Goal: Transaction & Acquisition: Purchase product/service

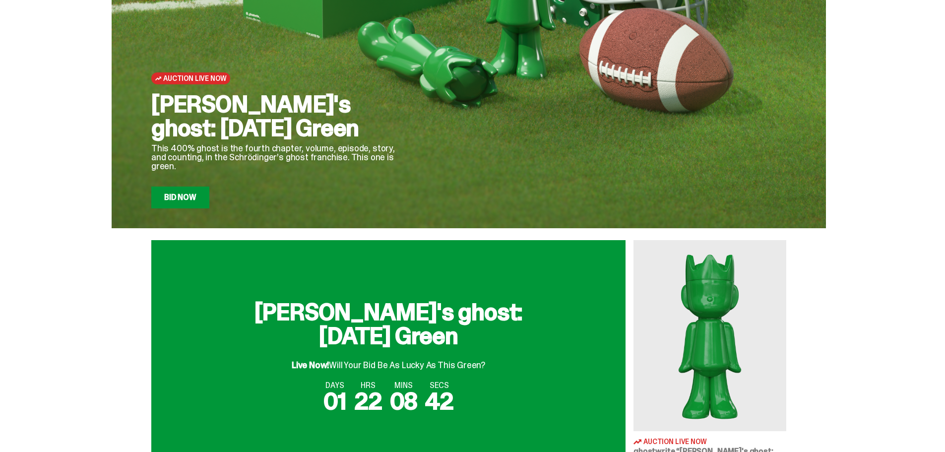
scroll to position [99, 0]
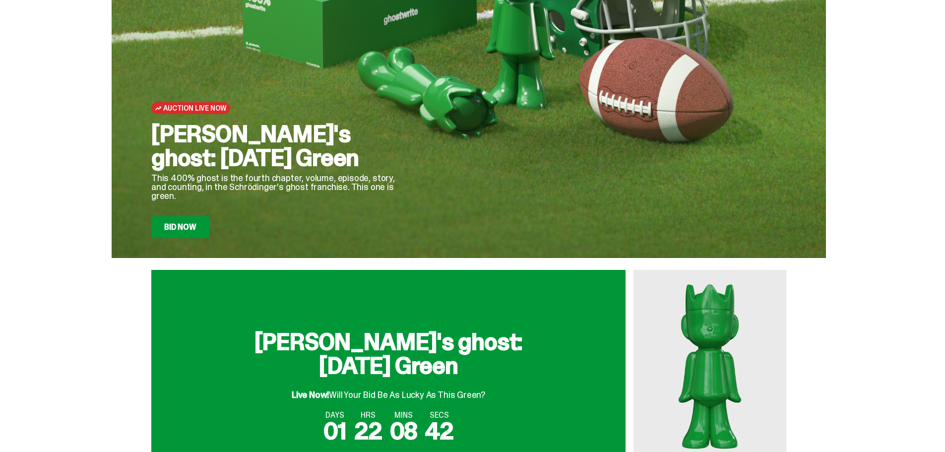
click at [199, 226] on link "Bid Now" at bounding box center [180, 227] width 58 height 22
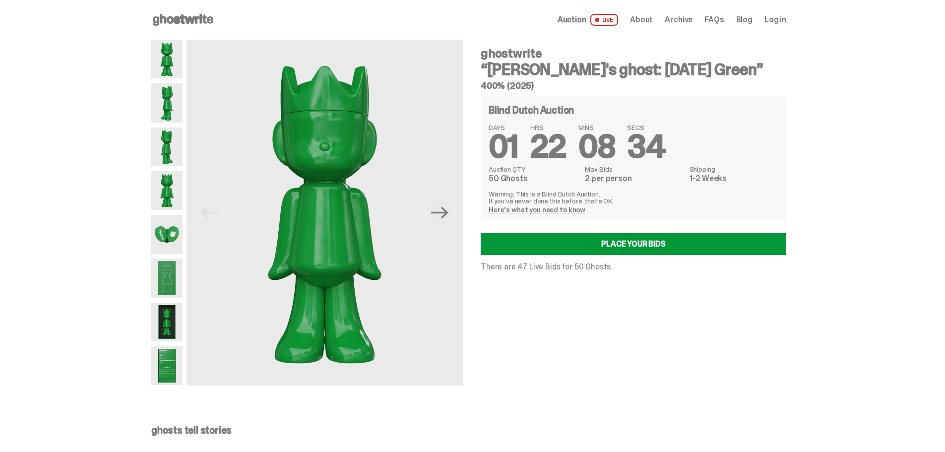
click at [162, 231] on img at bounding box center [166, 234] width 31 height 39
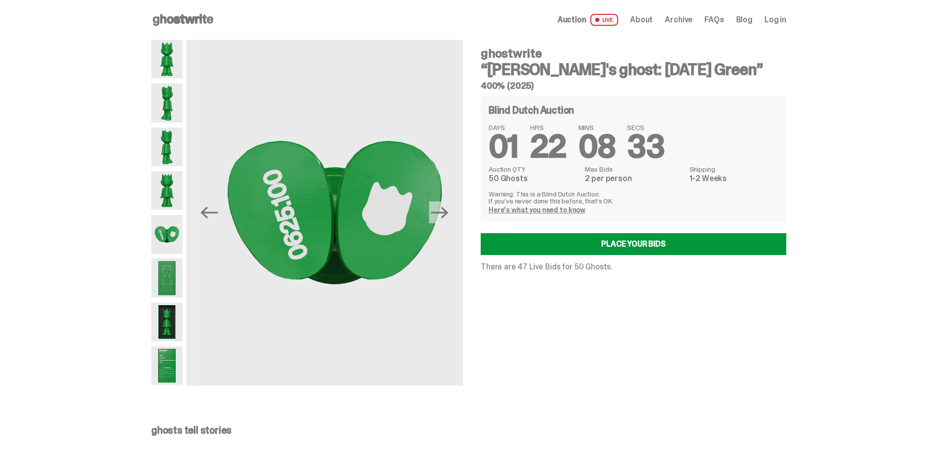
click at [162, 192] on img at bounding box center [166, 190] width 31 height 39
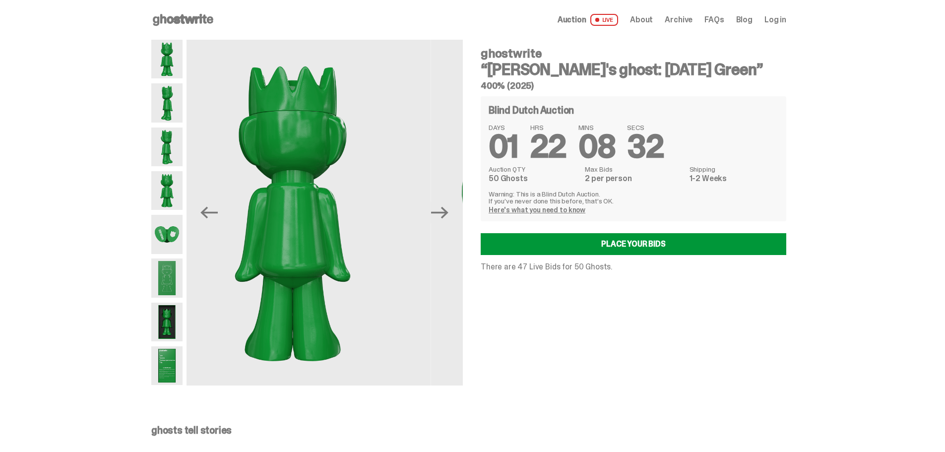
click at [162, 162] on img at bounding box center [166, 146] width 31 height 39
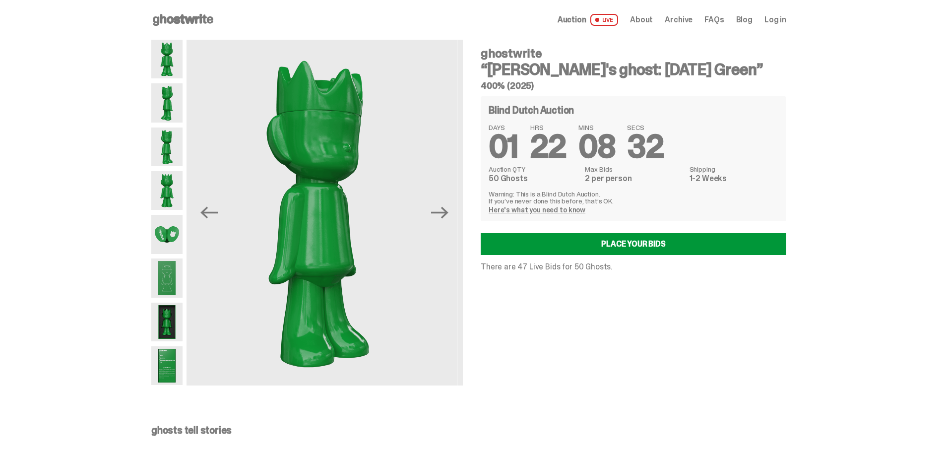
click at [169, 125] on div at bounding box center [166, 213] width 31 height 346
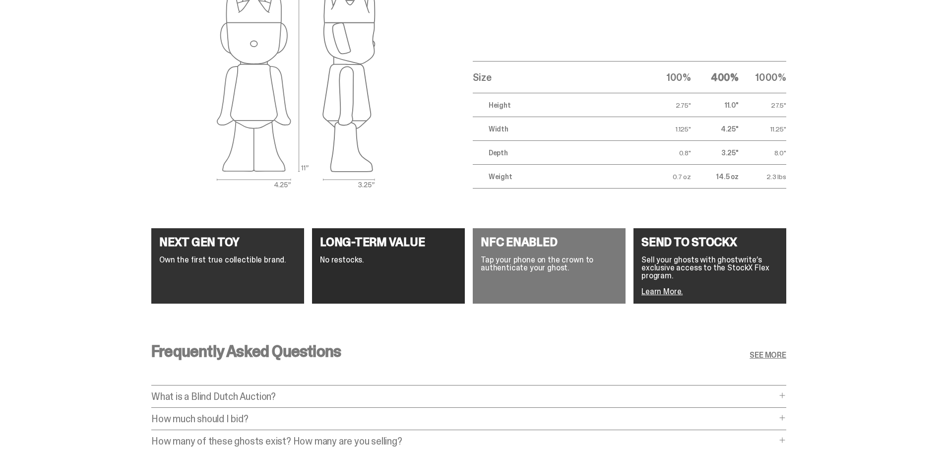
scroll to position [1777, 0]
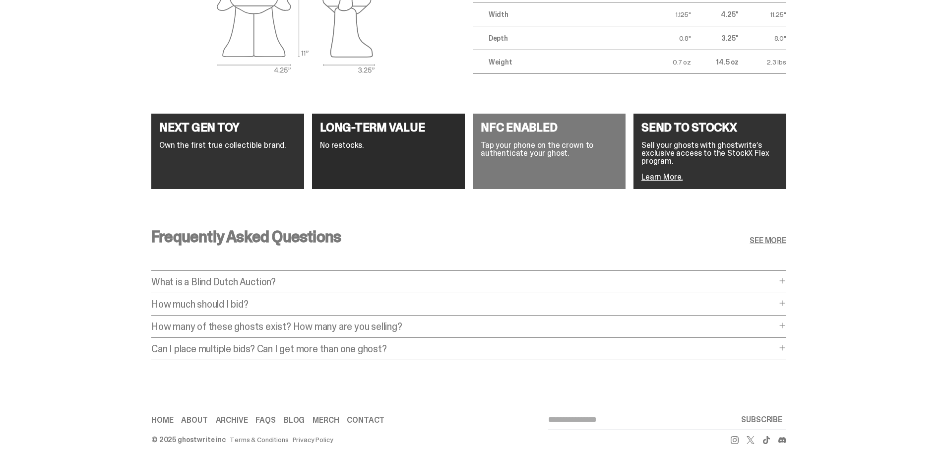
click at [257, 299] on p "How much should I bid?" at bounding box center [463, 304] width 625 height 10
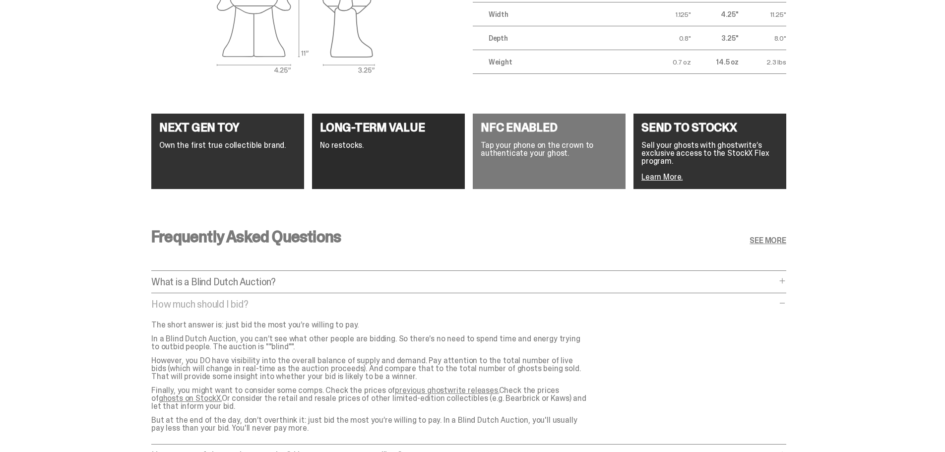
click at [257, 299] on p "How much should I bid?" at bounding box center [463, 304] width 625 height 10
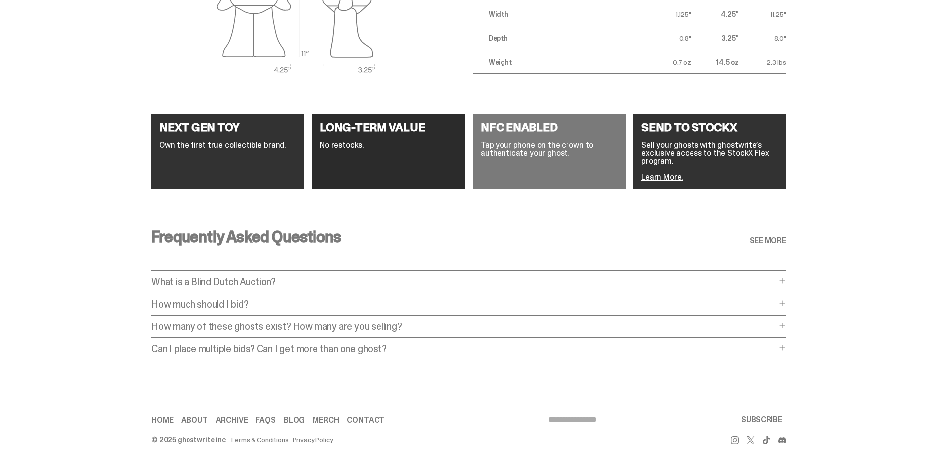
click at [257, 299] on p "How much should I bid?" at bounding box center [463, 304] width 625 height 10
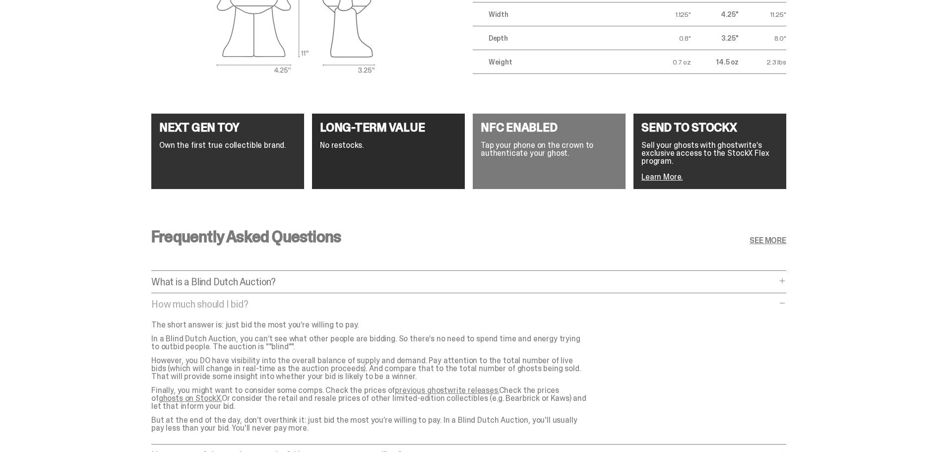
click at [257, 299] on p "How much should I bid?" at bounding box center [463, 304] width 625 height 10
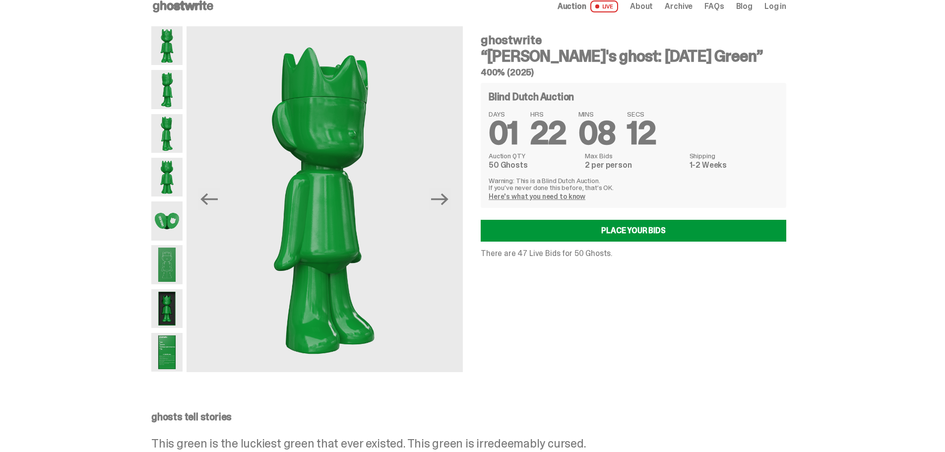
scroll to position [0, 0]
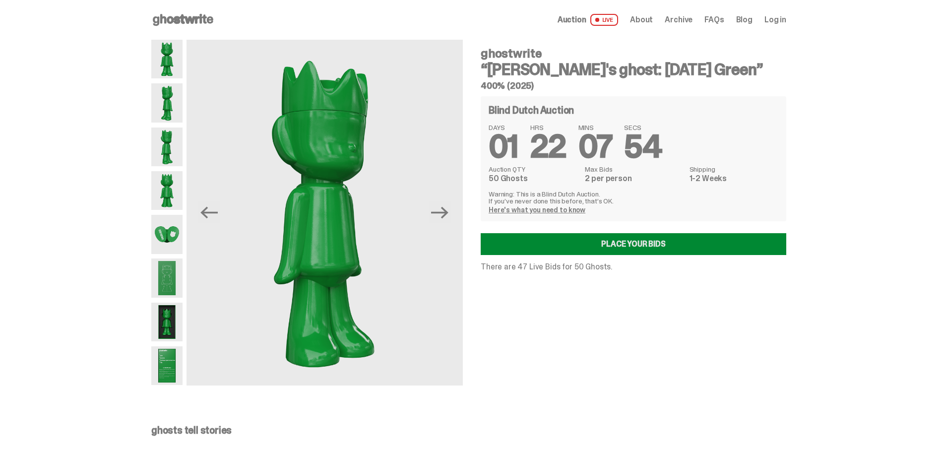
click at [636, 250] on link "Place your Bids" at bounding box center [633, 244] width 305 height 22
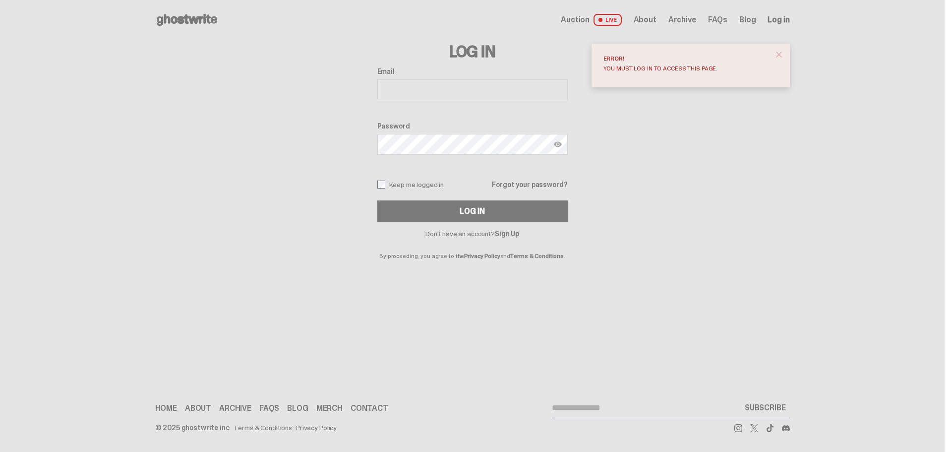
click at [781, 54] on span "close" at bounding box center [779, 55] width 10 height 10
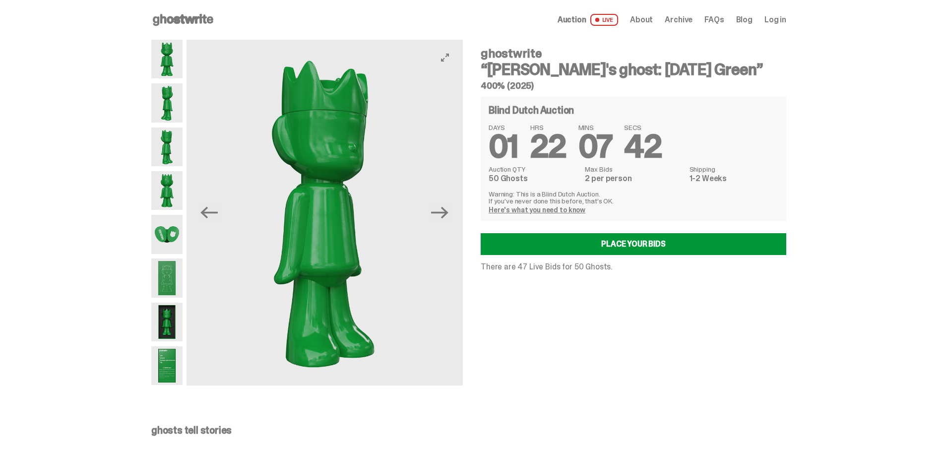
click at [685, 19] on span "Archive" at bounding box center [678, 20] width 28 height 8
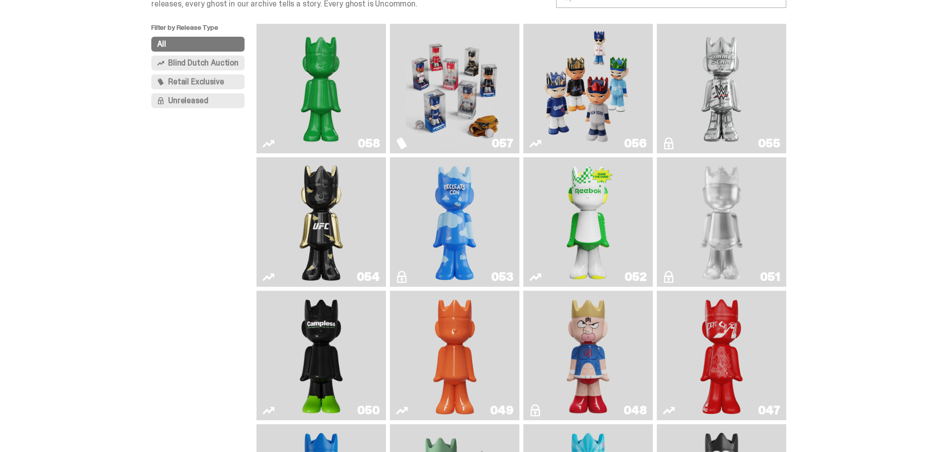
scroll to position [99, 0]
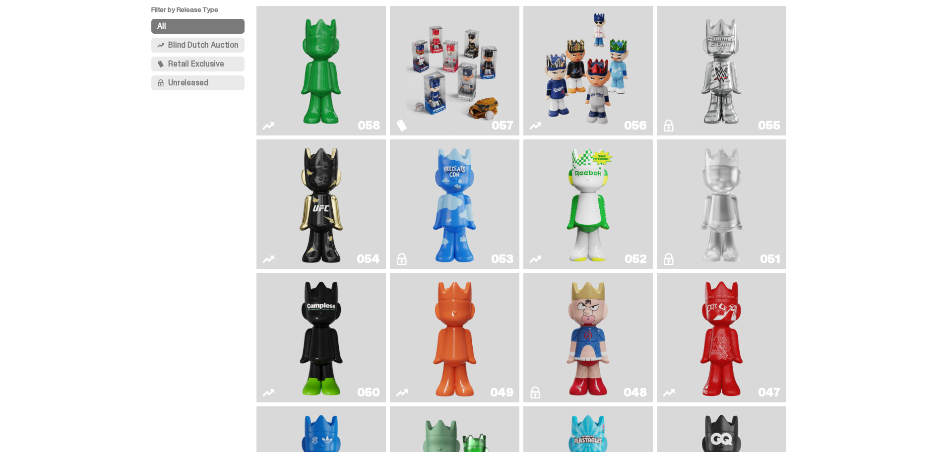
click at [423, 317] on link "049" at bounding box center [455, 337] width 118 height 121
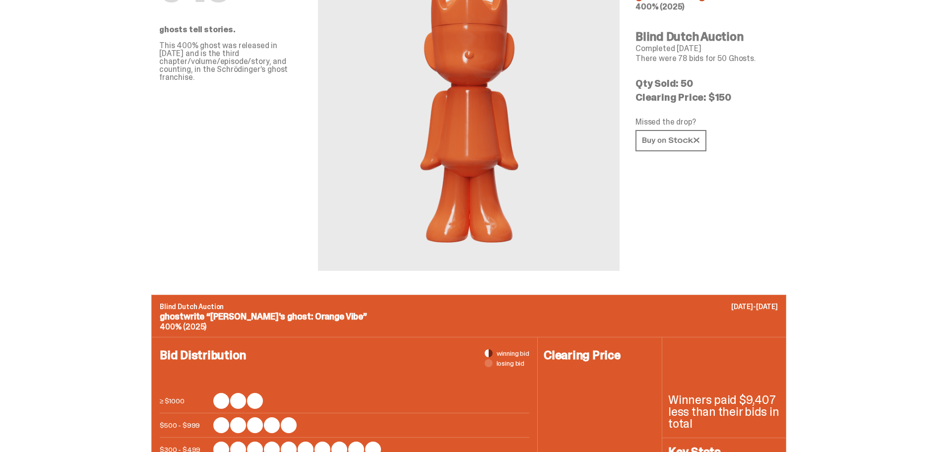
scroll to position [248, 0]
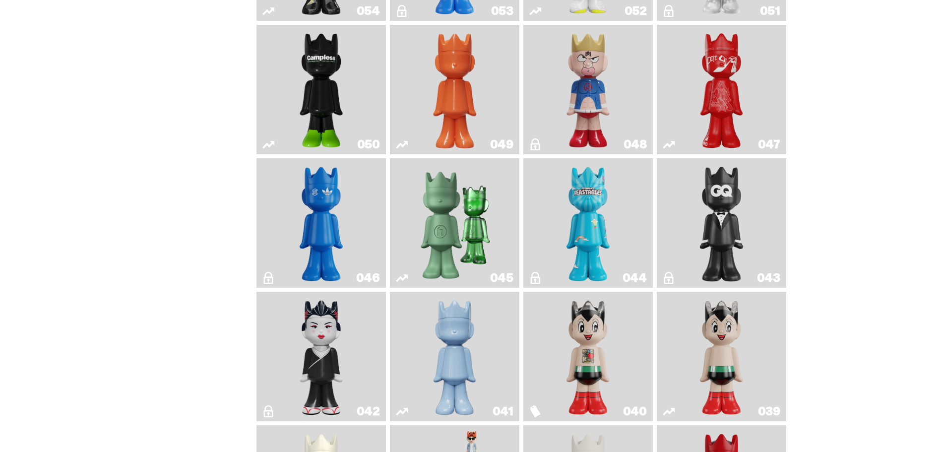
scroll to position [496, 0]
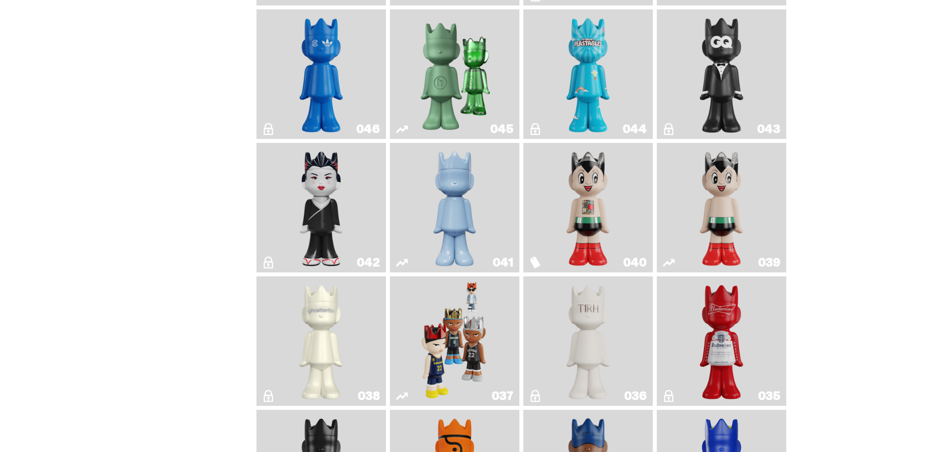
click at [461, 224] on img "Schrödinger's ghost: Winter Blue" at bounding box center [454, 207] width 53 height 121
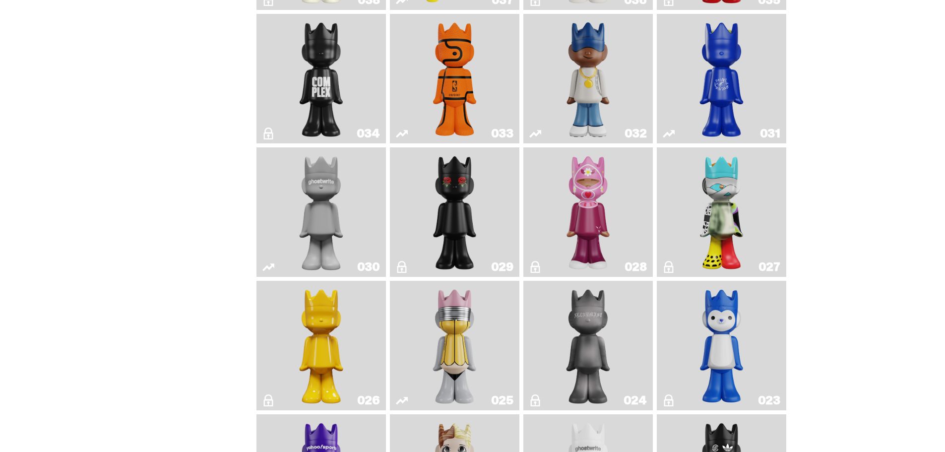
scroll to position [893, 0]
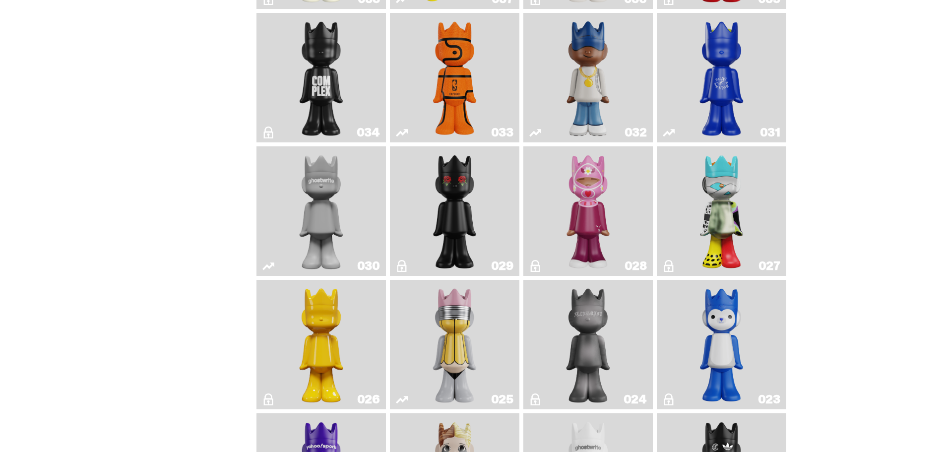
click at [494, 93] on link "033" at bounding box center [455, 77] width 118 height 121
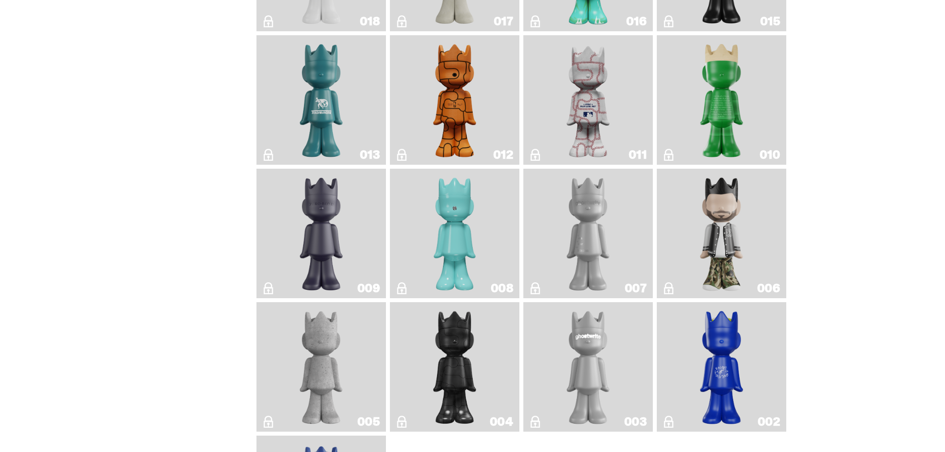
scroll to position [1190, 0]
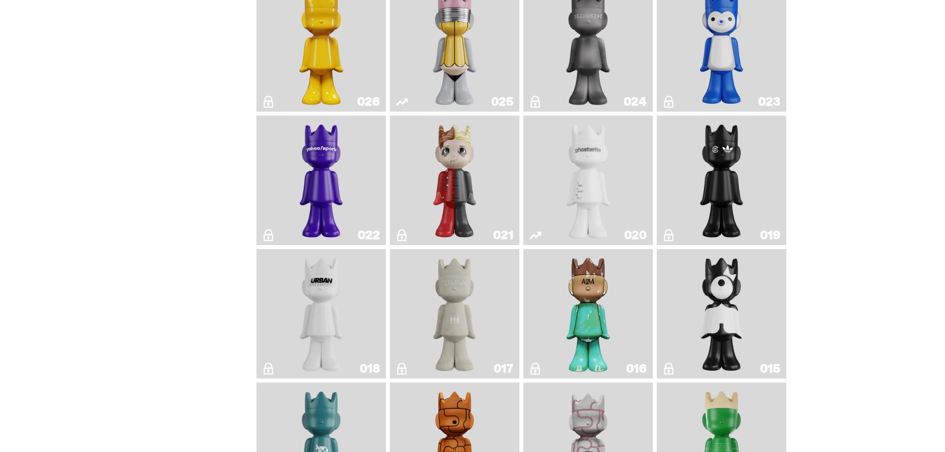
click at [622, 191] on img "ghost" at bounding box center [588, 180] width 68 height 121
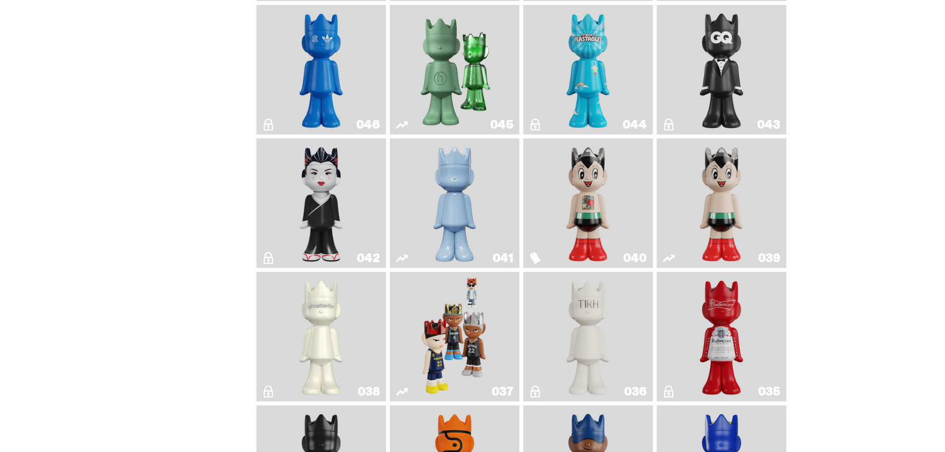
scroll to position [496, 0]
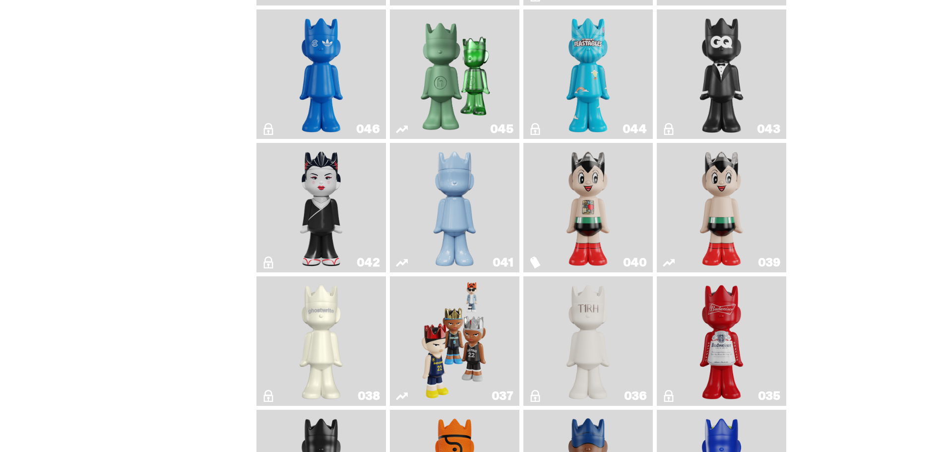
click at [706, 211] on img "Astro Boy" at bounding box center [721, 207] width 53 height 121
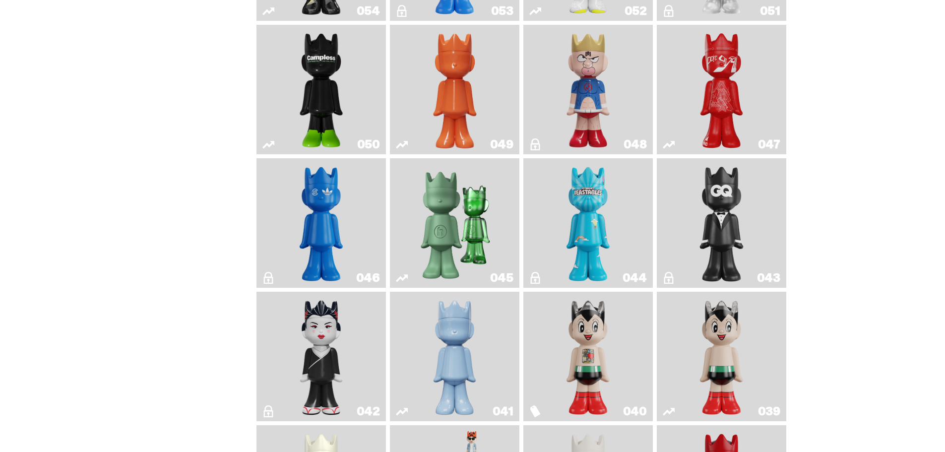
scroll to position [298, 0]
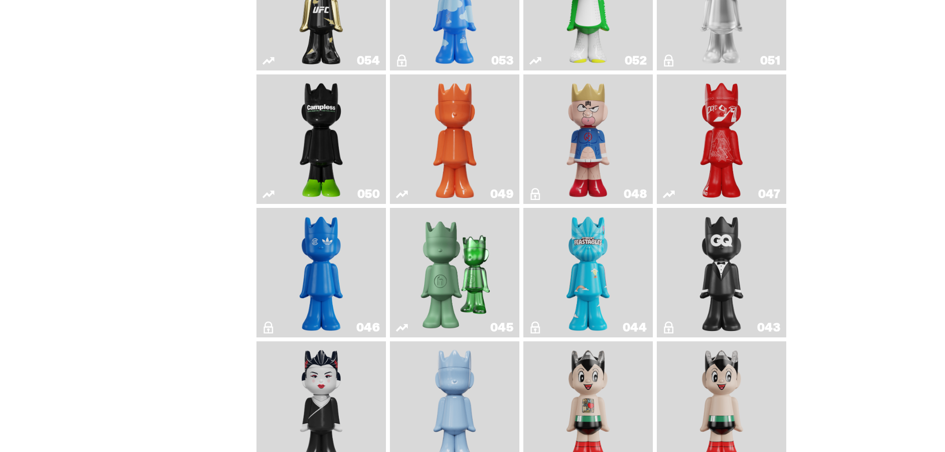
click at [488, 240] on img "Present" at bounding box center [455, 272] width 84 height 121
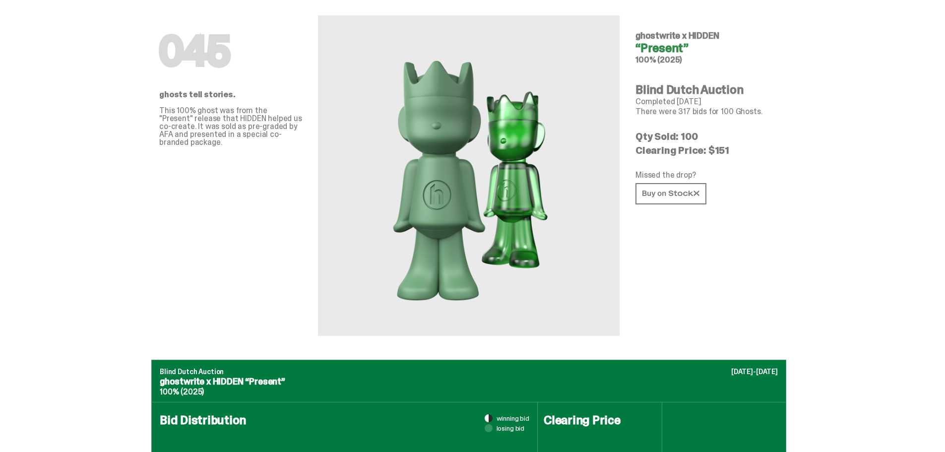
scroll to position [50, 0]
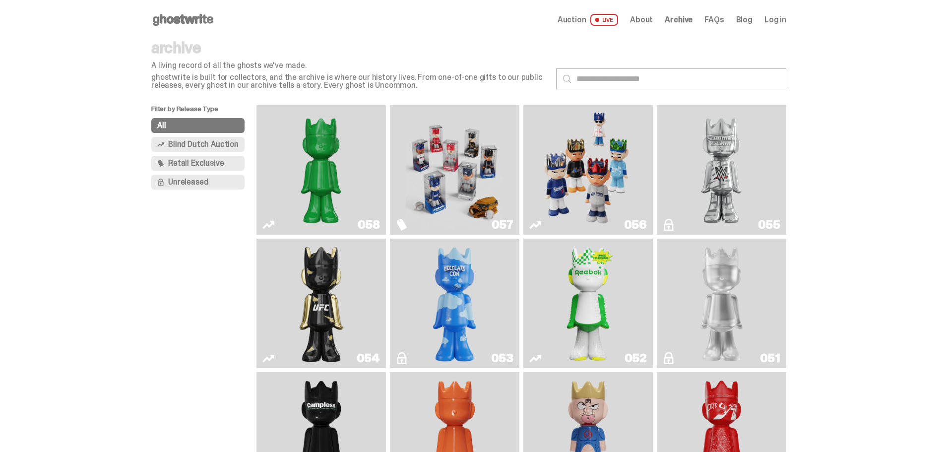
click at [340, 182] on img "Schrödinger's ghost: Sunday Green" at bounding box center [320, 169] width 97 height 121
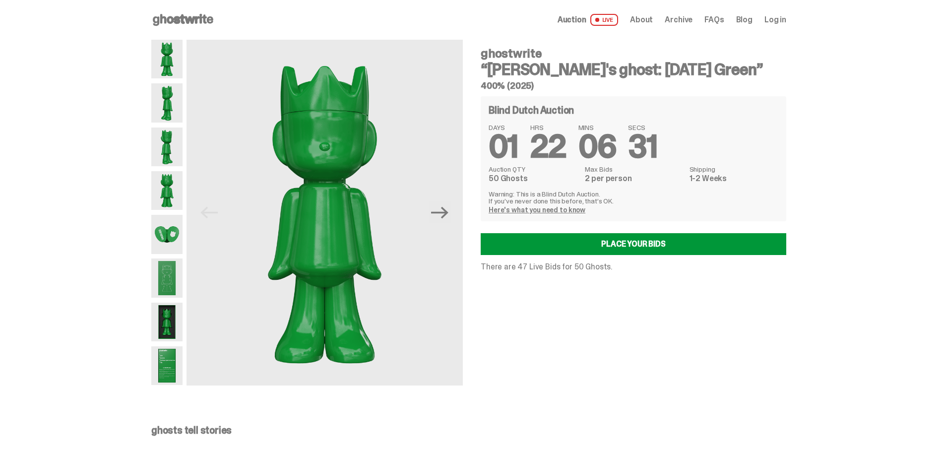
click at [485, 52] on h4 "ghostwrite" at bounding box center [633, 54] width 305 height 12
click at [582, 20] on span "Auction" at bounding box center [571, 20] width 29 height 8
